Goal: Find specific page/section: Find specific page/section

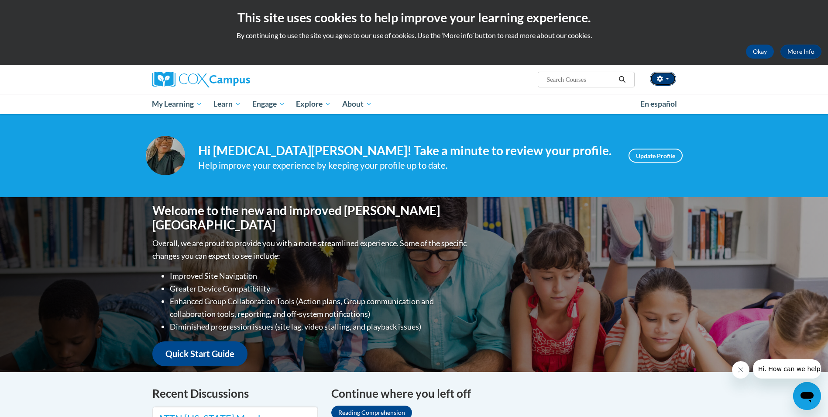
click at [675, 80] on button "button" at bounding box center [663, 79] width 26 height 14
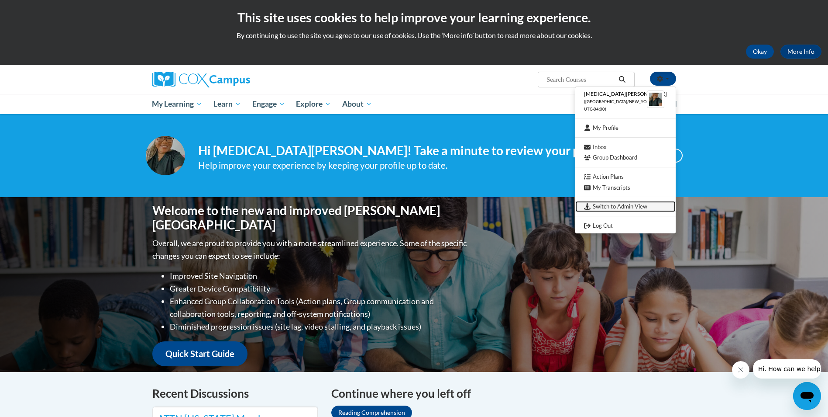
click at [626, 206] on link "Switch to Admin View" at bounding box center [626, 206] width 100 height 11
